Goal: Contribute content

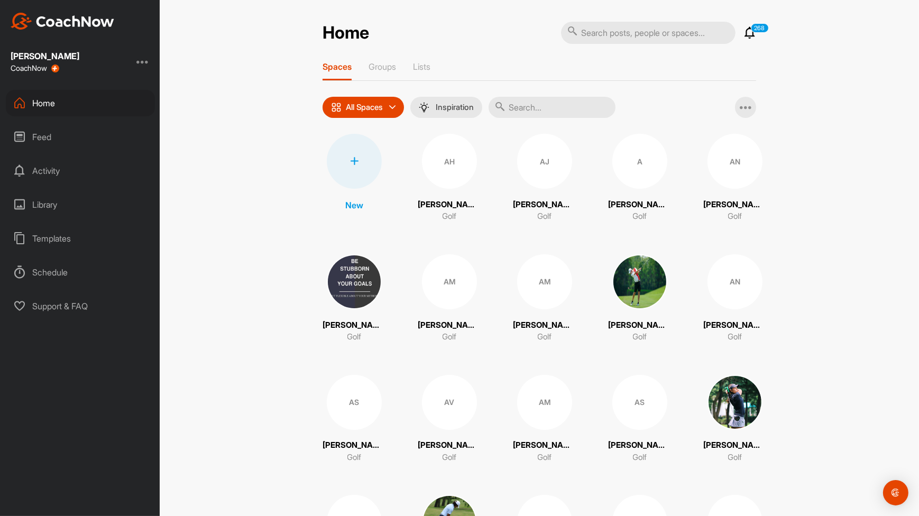
click at [558, 100] on input "text" at bounding box center [552, 107] width 127 height 21
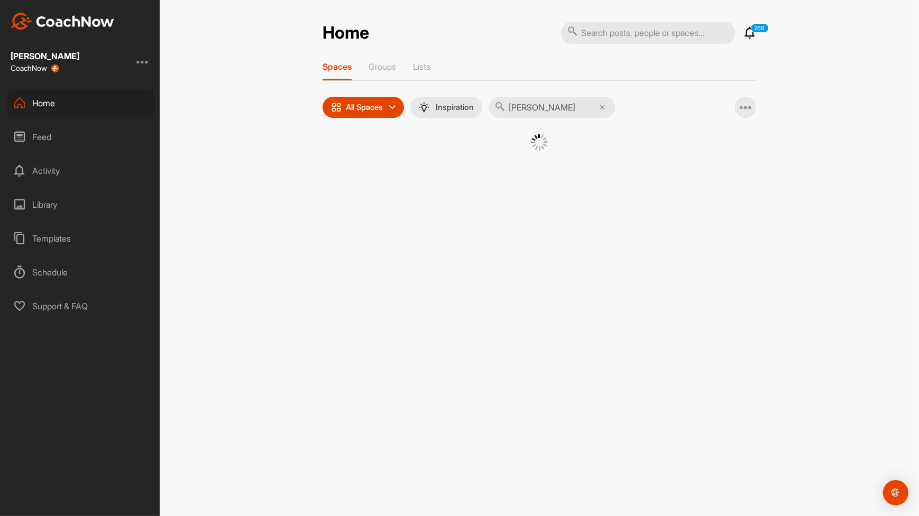
type input "[PERSON_NAME]"
click at [470, 180] on div "Home 268 Notifications Invitations [DATE] [PERSON_NAME] posted a video . 10 h •…" at bounding box center [539, 103] width 455 height 164
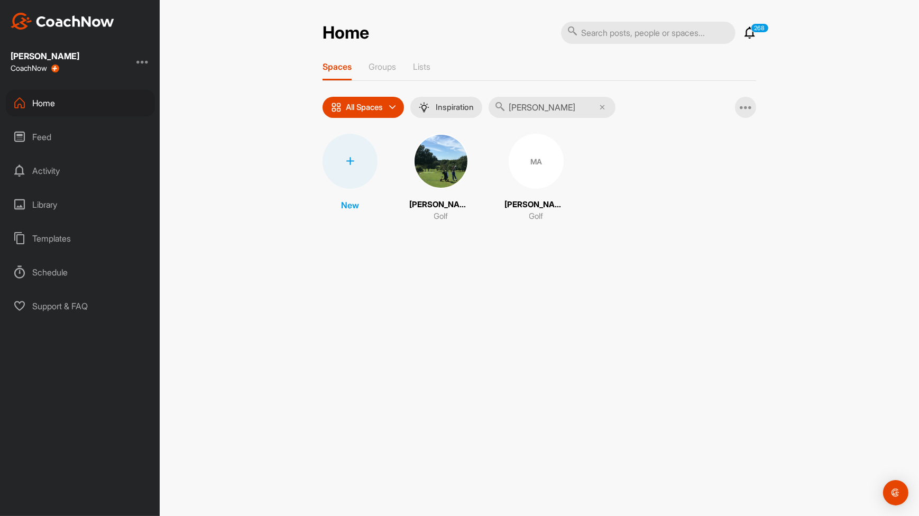
click at [451, 172] on img at bounding box center [441, 161] width 55 height 55
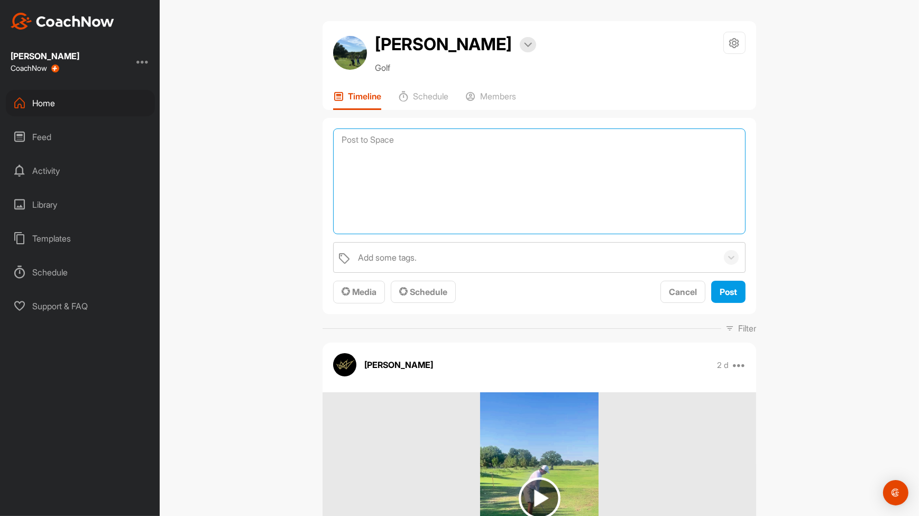
click at [412, 132] on textarea at bounding box center [539, 182] width 412 height 106
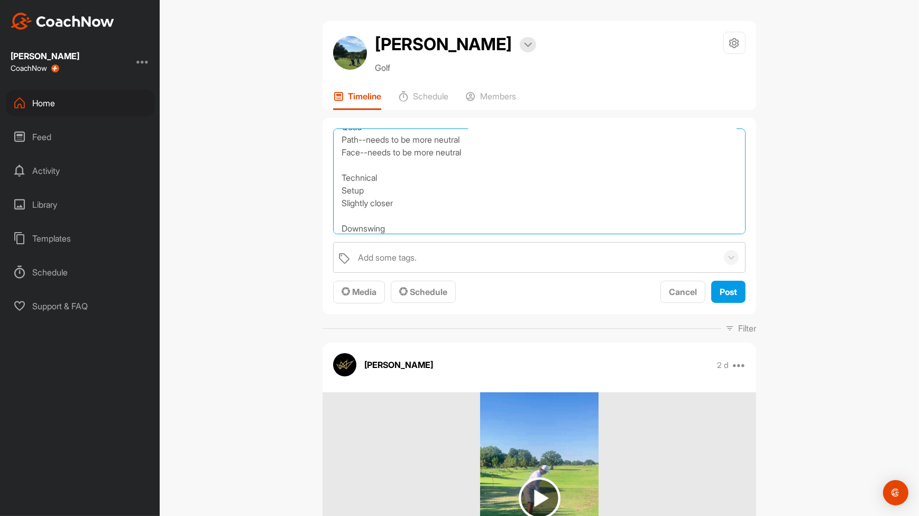
scroll to position [38, 0]
type textarea "Driver Quad Path--needs to be more neutral Face--needs to be more neutral Techn…"
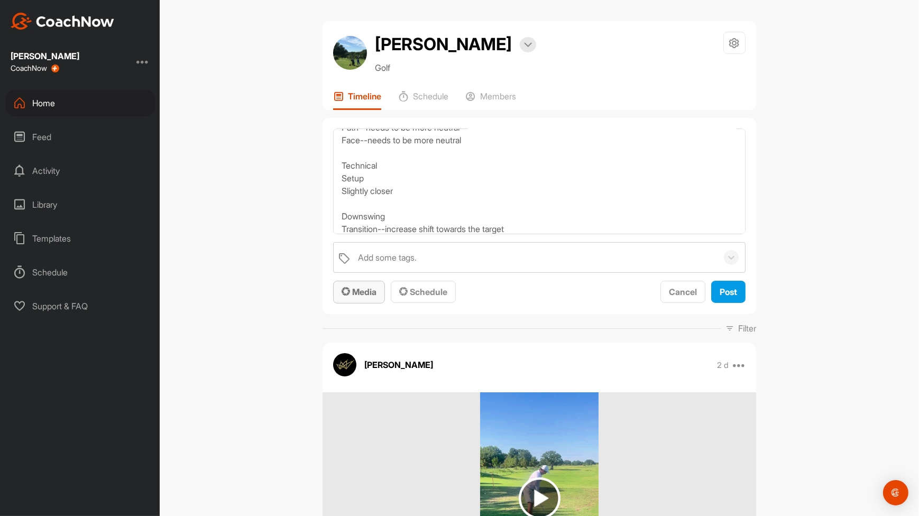
click at [359, 289] on span "Media" at bounding box center [359, 292] width 35 height 11
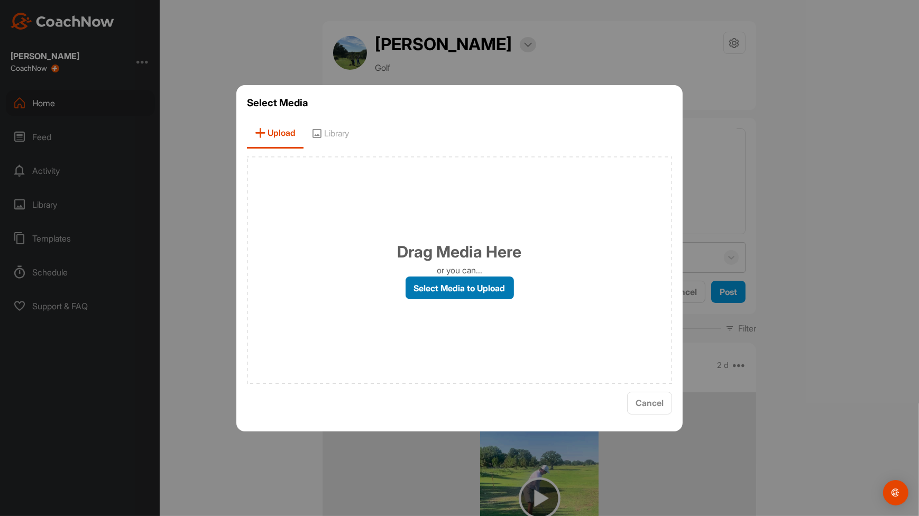
click at [431, 292] on label "Select Media to Upload" at bounding box center [460, 288] width 108 height 23
click at [0, 0] on input "Select Media to Upload" at bounding box center [0, 0] width 0 height 0
click at [467, 290] on label "Select Media to Upload" at bounding box center [460, 288] width 108 height 23
click at [0, 0] on input "Select Media to Upload" at bounding box center [0, 0] width 0 height 0
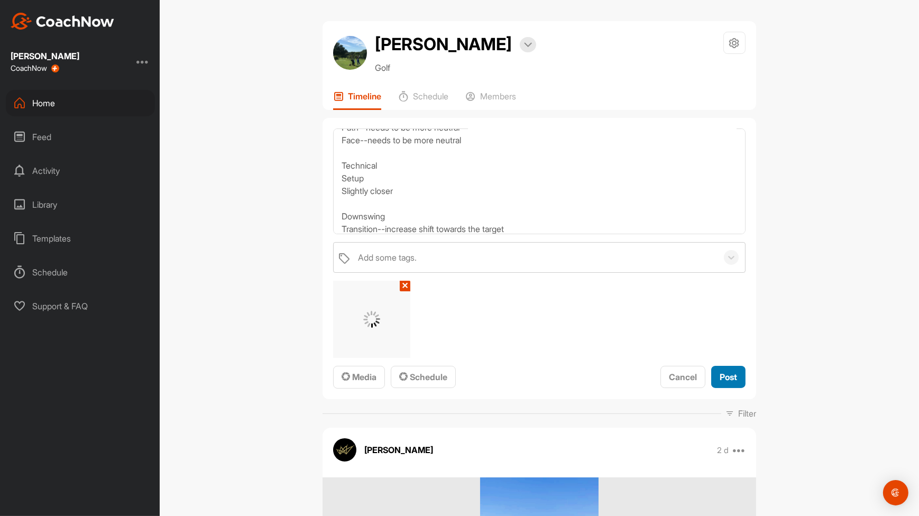
click at [736, 382] on button "Post" at bounding box center [728, 377] width 34 height 23
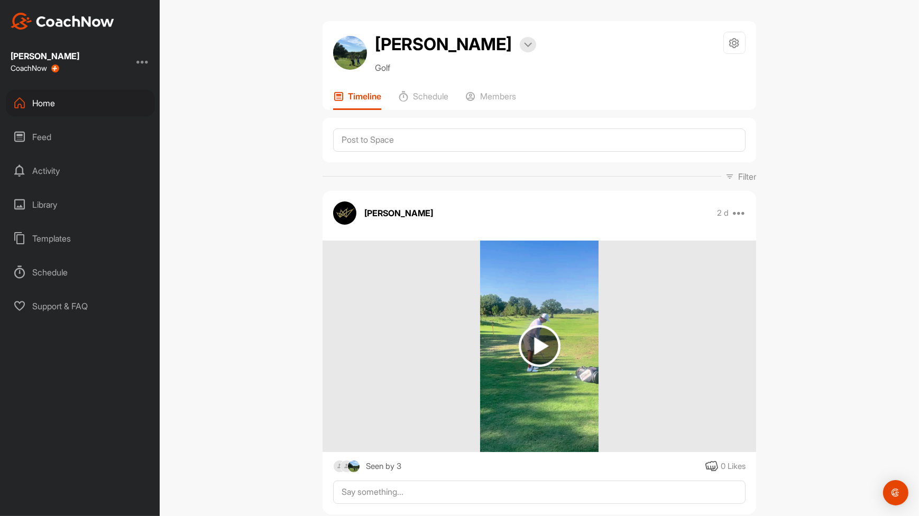
scroll to position [0, 0]
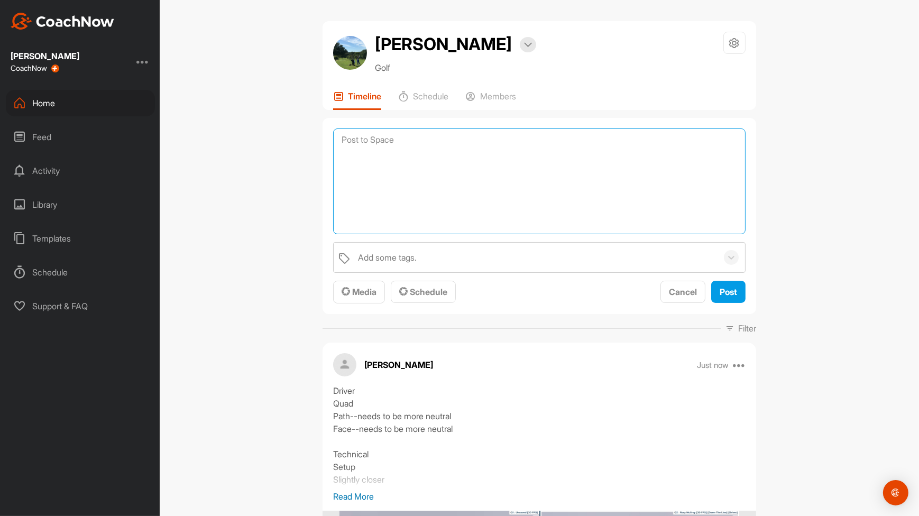
click at [557, 149] on textarea at bounding box center [539, 182] width 412 height 106
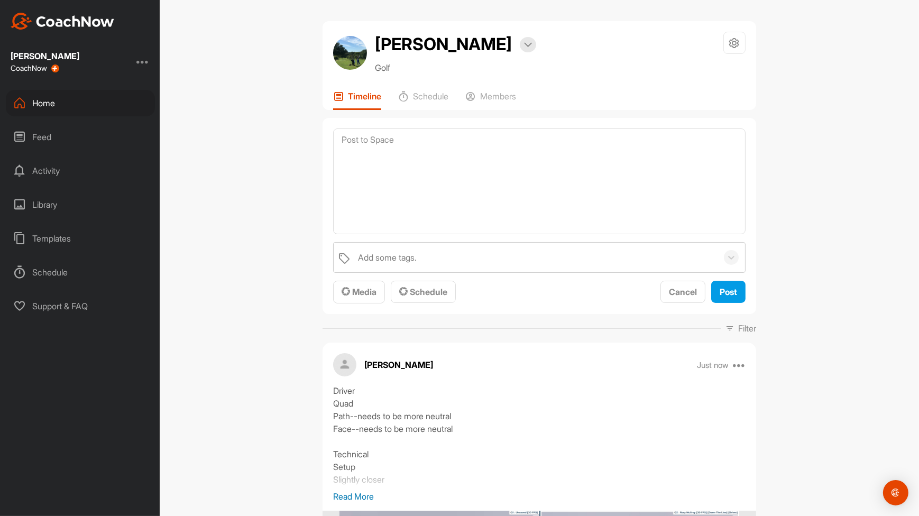
click at [348, 279] on div "Add some tags. Media Schedule Cancel Post" at bounding box center [539, 273] width 412 height 62
click at [370, 295] on span "Media" at bounding box center [359, 292] width 35 height 11
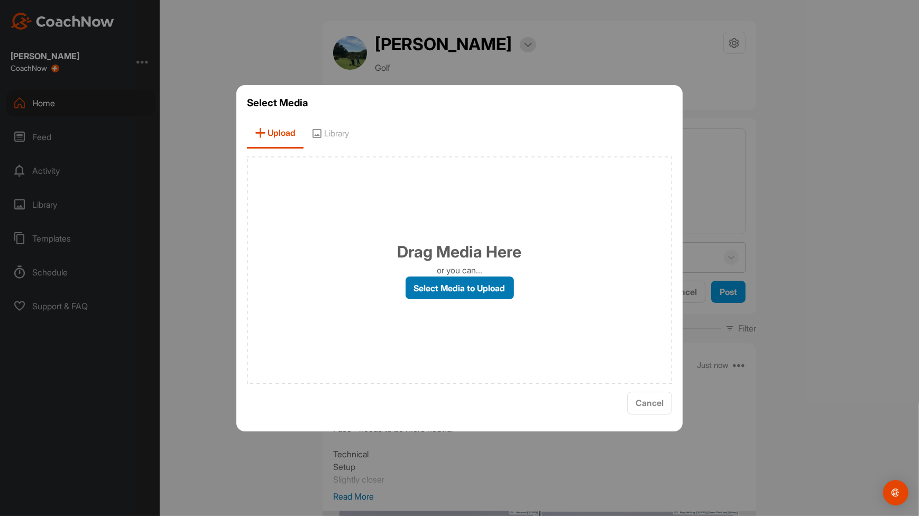
click at [427, 296] on label "Select Media to Upload" at bounding box center [460, 288] width 108 height 23
click at [0, 0] on input "Select Media to Upload" at bounding box center [0, 0] width 0 height 0
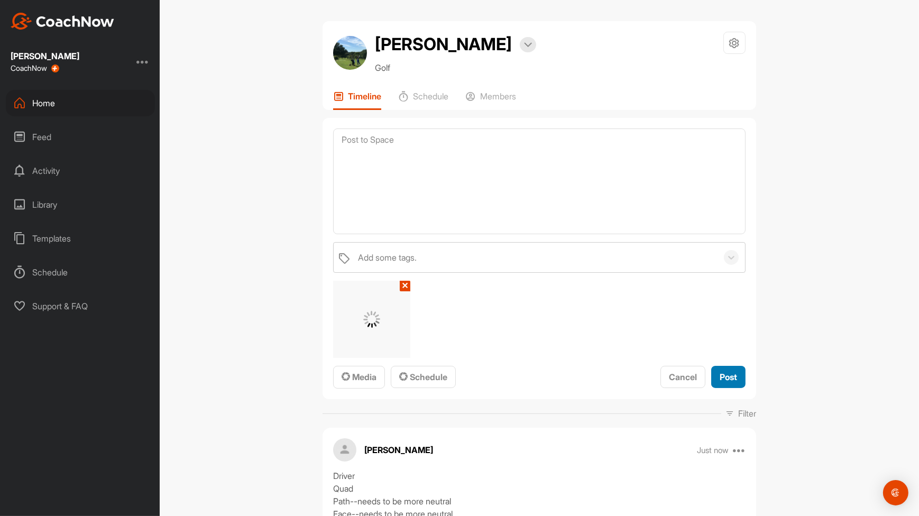
click at [711, 382] on button "Post" at bounding box center [728, 377] width 34 height 23
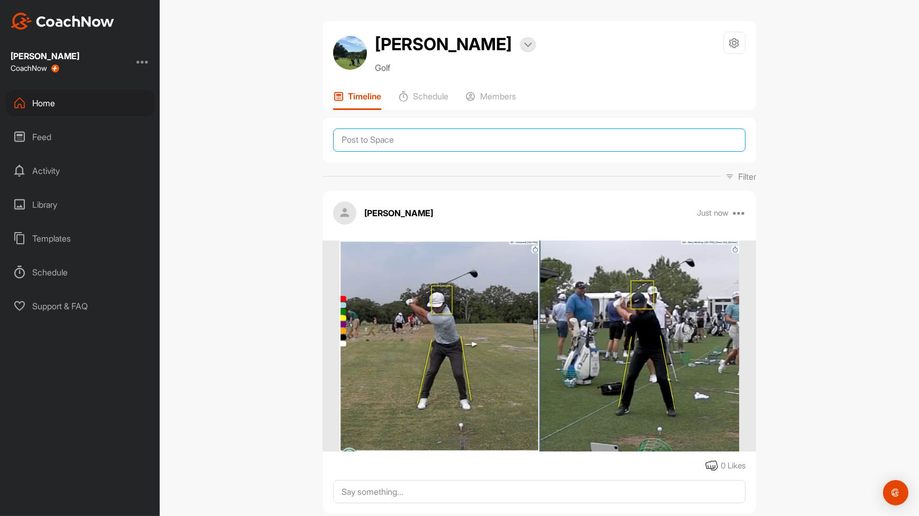
click at [487, 143] on textarea at bounding box center [539, 140] width 412 height 23
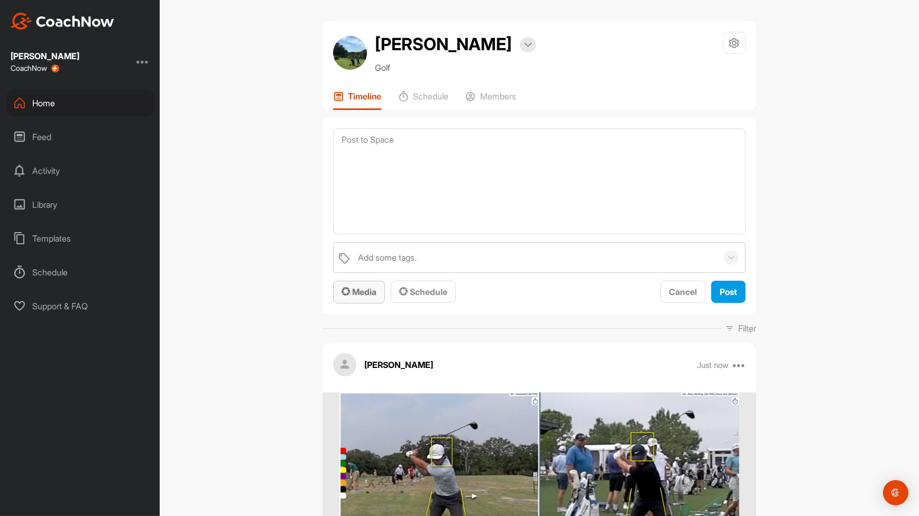
click at [361, 287] on span "Media" at bounding box center [359, 292] width 35 height 11
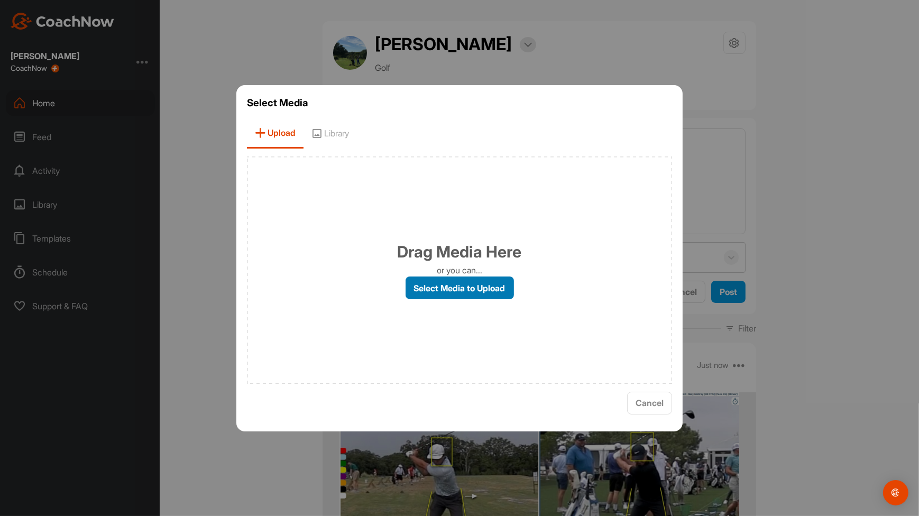
click at [442, 291] on label "Select Media to Upload" at bounding box center [460, 288] width 108 height 23
click at [0, 0] on input "Select Media to Upload" at bounding box center [0, 0] width 0 height 0
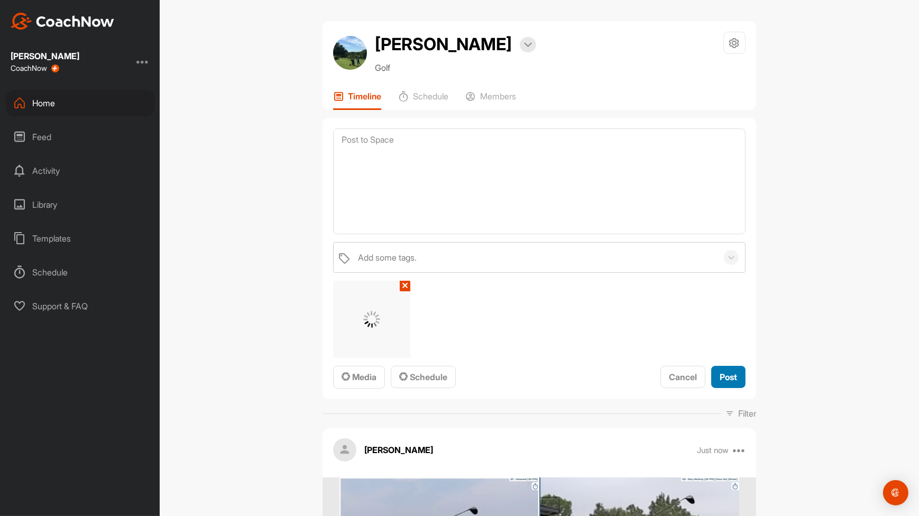
click at [711, 380] on button "Post" at bounding box center [728, 377] width 34 height 23
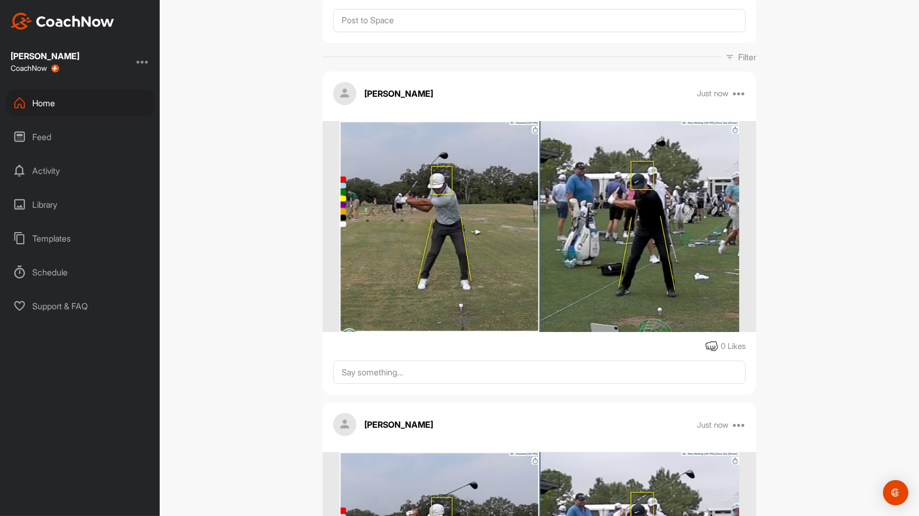
scroll to position [118, 0]
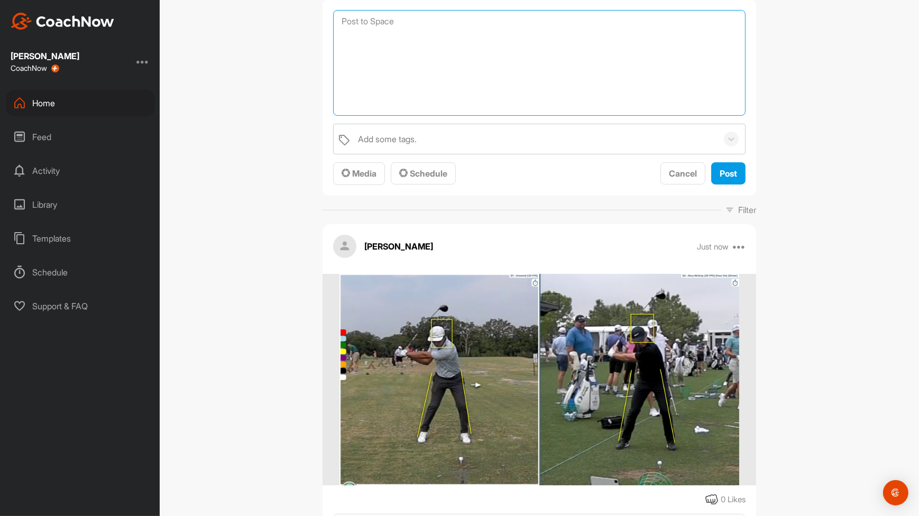
click at [446, 21] on textarea at bounding box center [539, 63] width 412 height 106
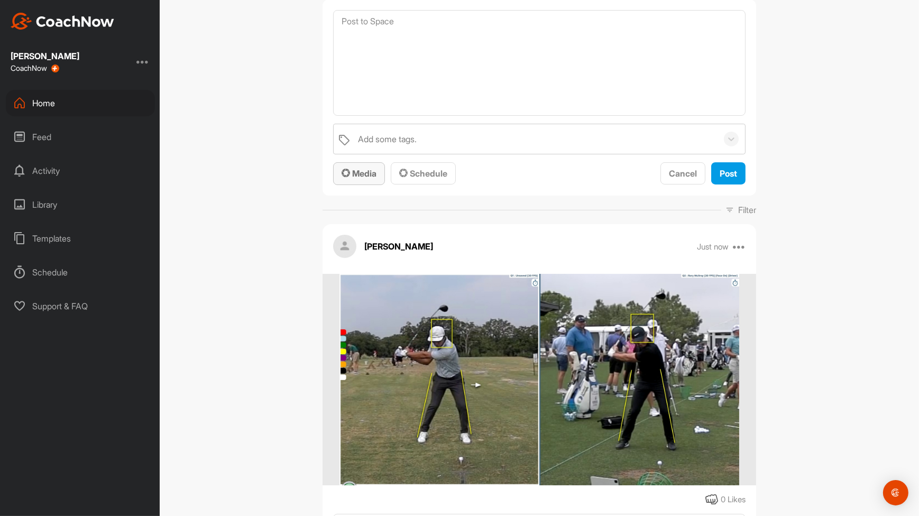
click at [359, 167] on div "Media" at bounding box center [359, 173] width 35 height 13
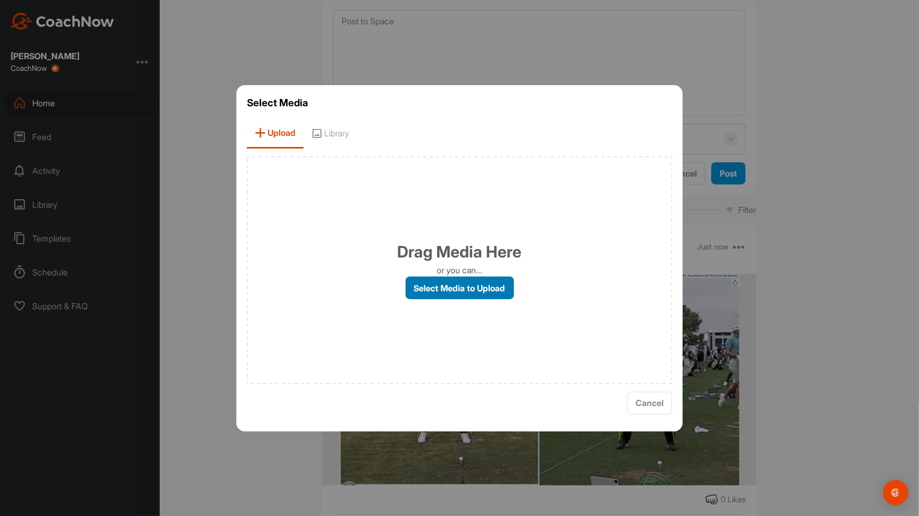
click at [435, 280] on label "Select Media to Upload" at bounding box center [460, 288] width 108 height 23
click at [0, 0] on input "Select Media to Upload" at bounding box center [0, 0] width 0 height 0
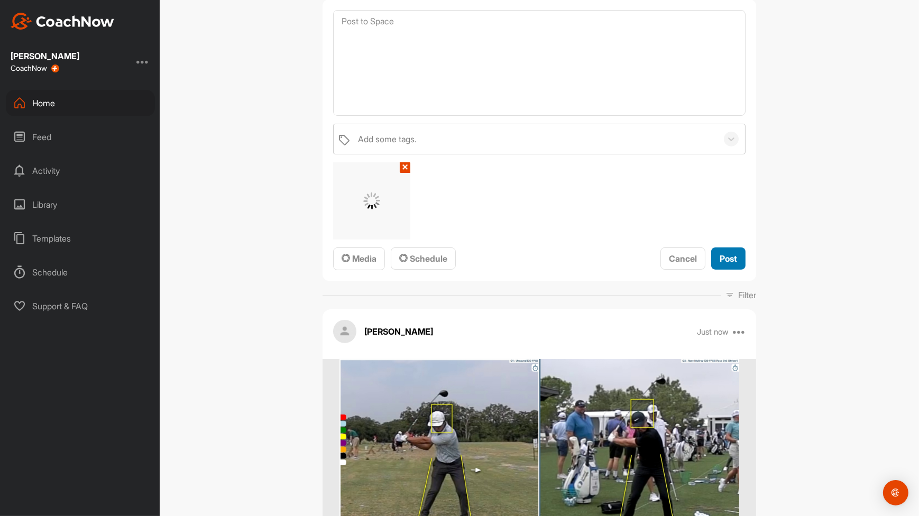
click at [729, 252] on div "Post" at bounding box center [728, 258] width 17 height 13
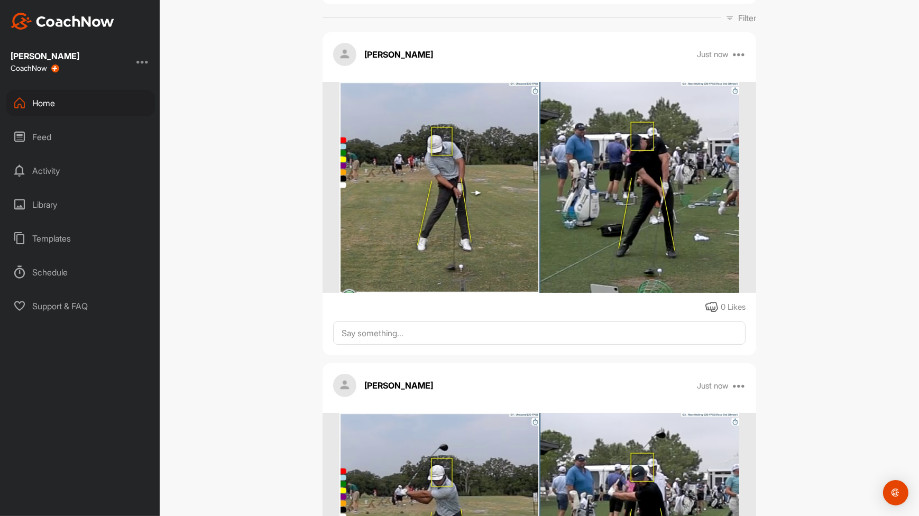
scroll to position [102, 0]
